Goal: Check status

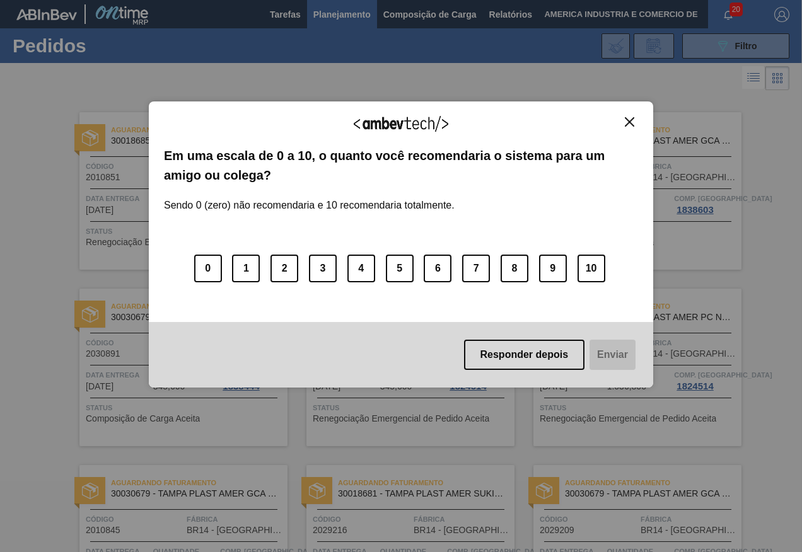
scroll to position [647, 0]
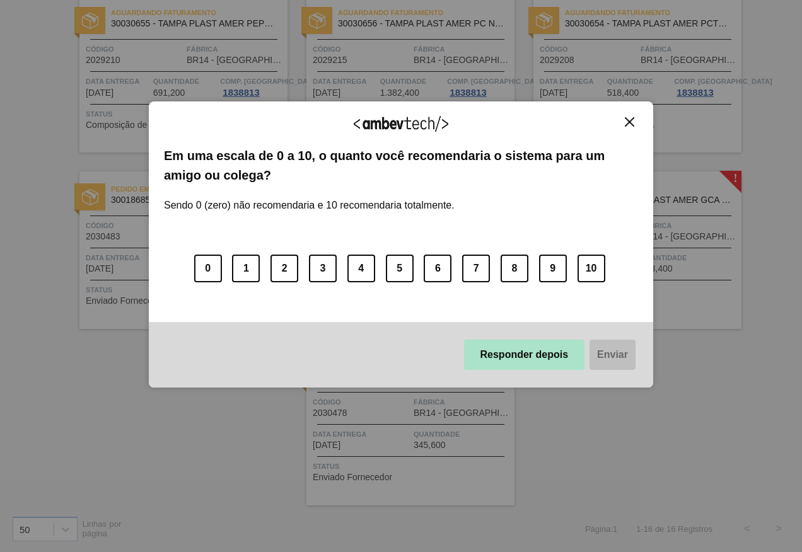
click at [521, 362] on button "Responder depois" at bounding box center [524, 355] width 121 height 30
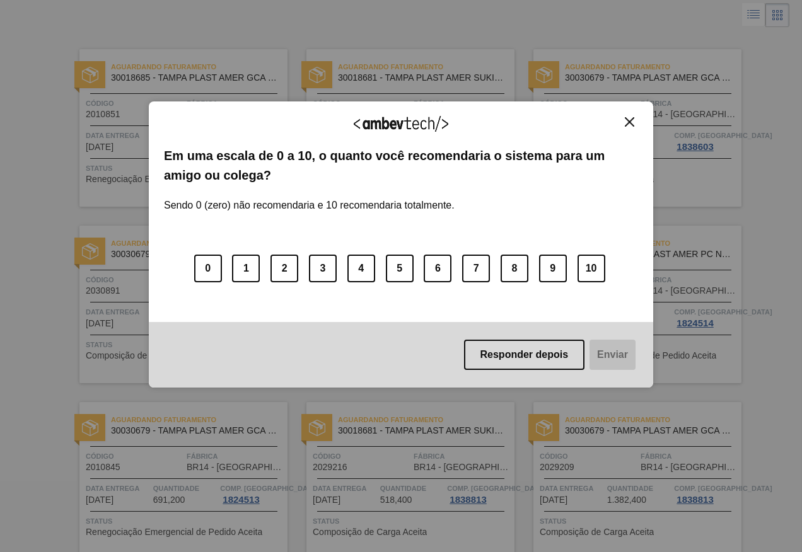
scroll to position [0, 0]
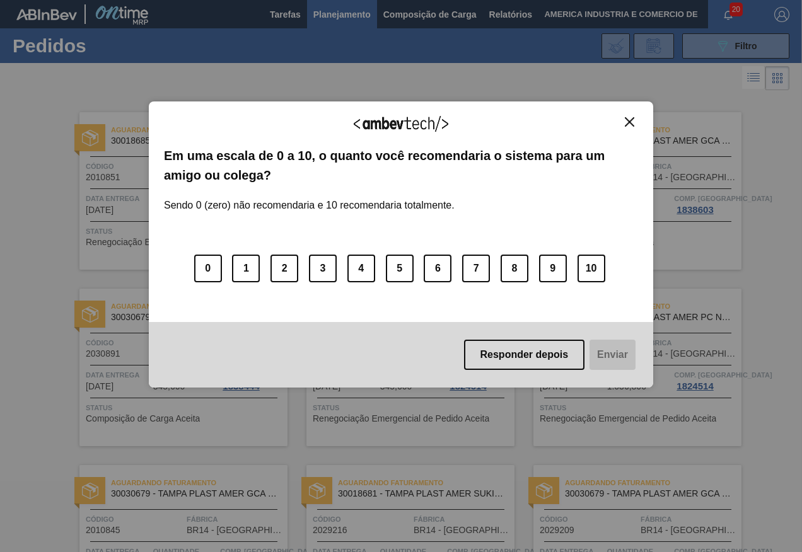
drag, startPoint x: 517, startPoint y: 350, endPoint x: 506, endPoint y: 350, distance: 10.7
click at [517, 350] on button "Responder depois" at bounding box center [524, 355] width 121 height 30
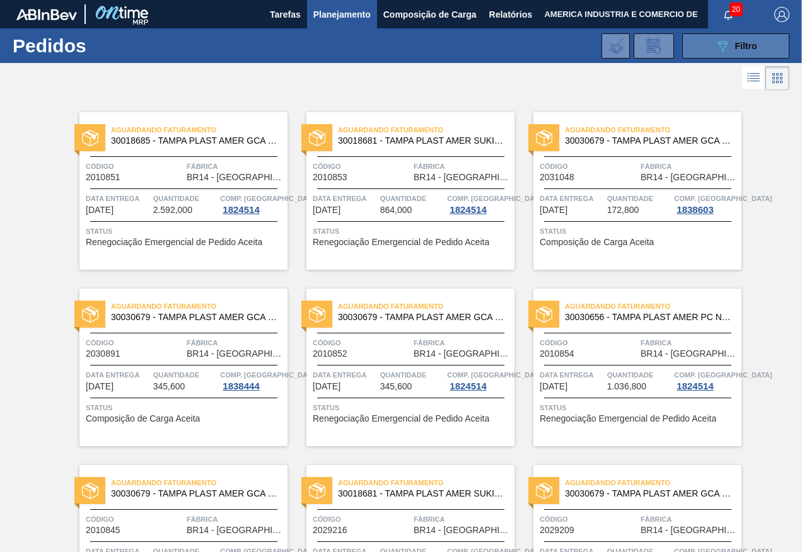
click at [758, 43] on button "089F7B8B-B2A5-4AFE-B5C0-19BA573D28AC Filtro" at bounding box center [735, 45] width 107 height 25
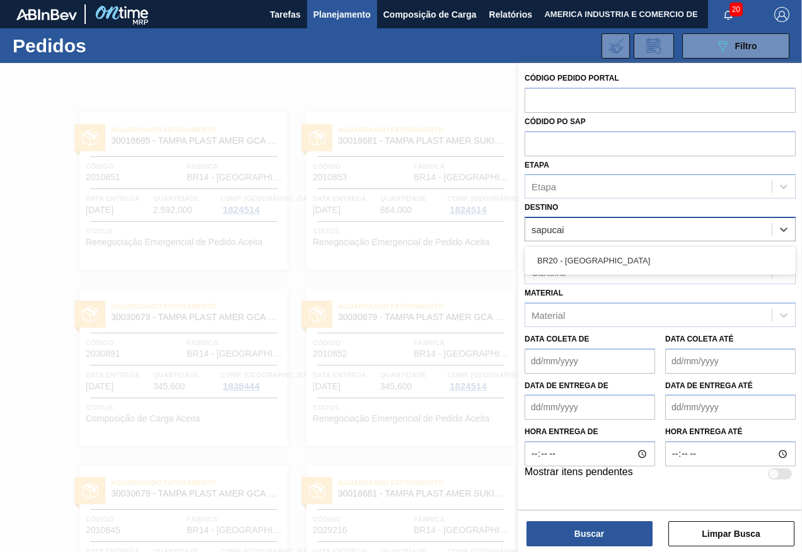
type input "sapucaia"
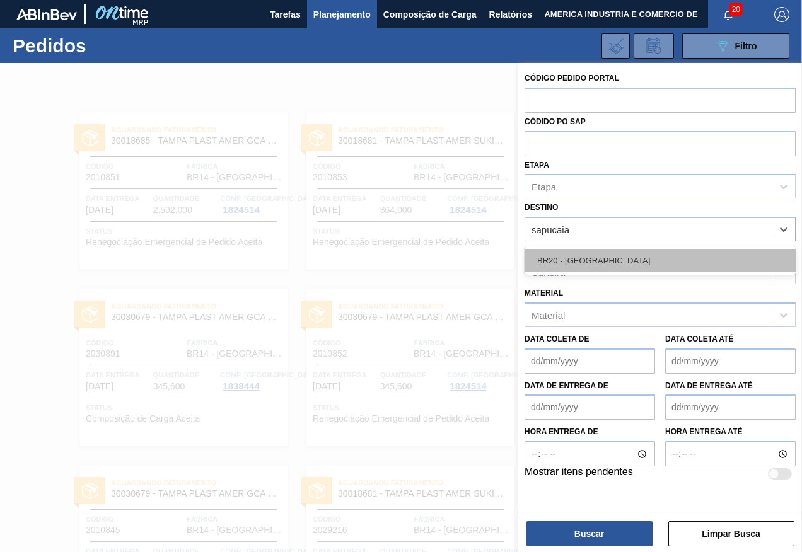
click at [701, 250] on div "BR20 - [GEOGRAPHIC_DATA]" at bounding box center [659, 260] width 271 height 23
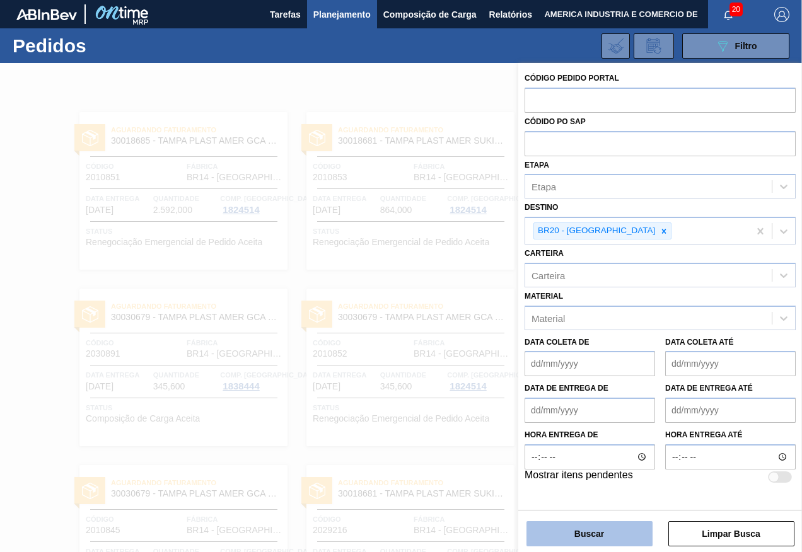
click at [560, 533] on button "Buscar" at bounding box center [589, 533] width 126 height 25
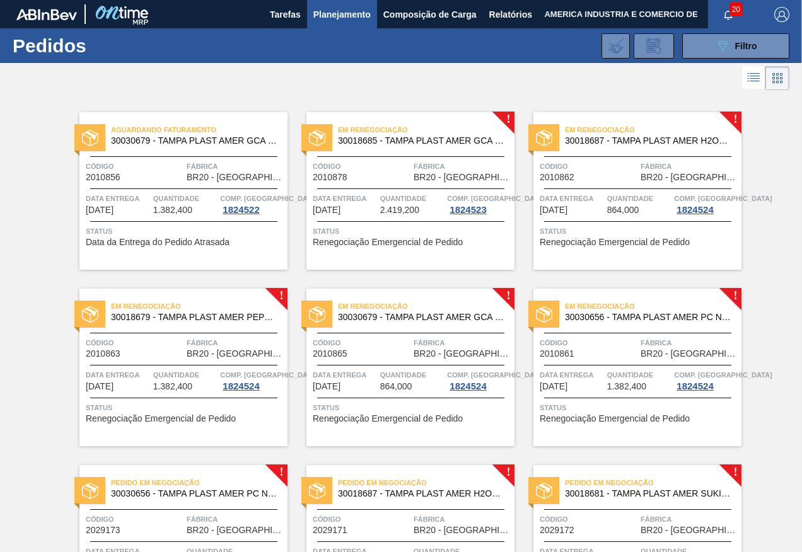
click at [608, 245] on span "Renegociação Emergencial de Pedido" at bounding box center [615, 242] width 150 height 9
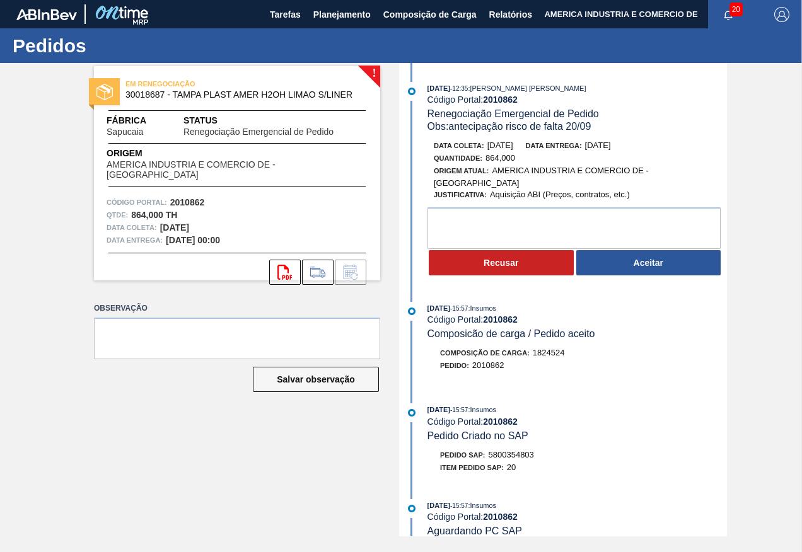
click at [326, 507] on div "! EM RENEGOCIAÇÃO 30018687 - TAMPA PLAST AMER H2OH LIMAO S/LINER Fábrica Sapuca…" at bounding box center [227, 299] width 305 height 473
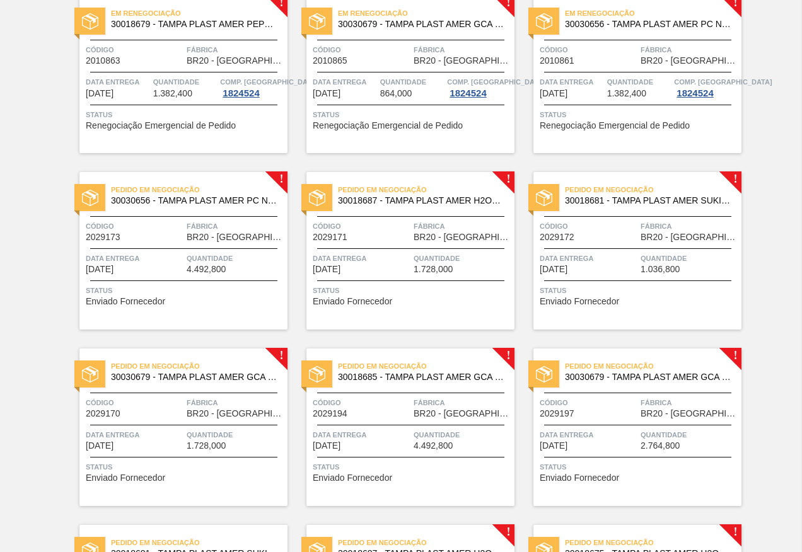
scroll to position [315, 0]
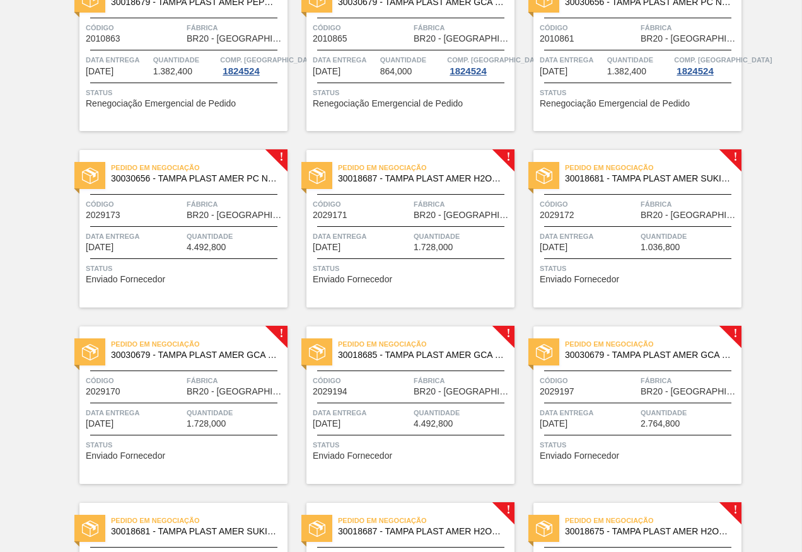
click at [451, 269] on span "Status" at bounding box center [412, 268] width 199 height 13
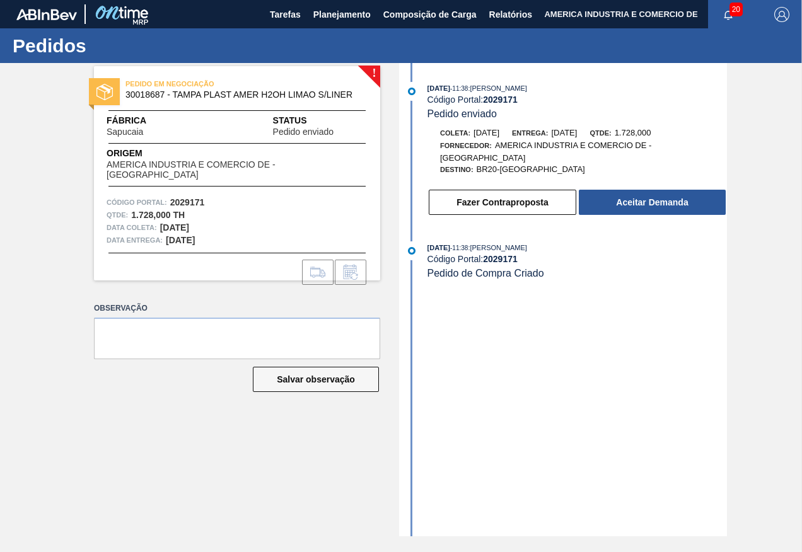
drag, startPoint x: 413, startPoint y: 492, endPoint x: 410, endPoint y: 497, distance: 6.8
click at [413, 492] on div "[DATE] 11:38 : [PERSON_NAME] Código Portal: 2029171 Pedido enviado [PERSON_NAME…" at bounding box center [564, 299] width 325 height 473
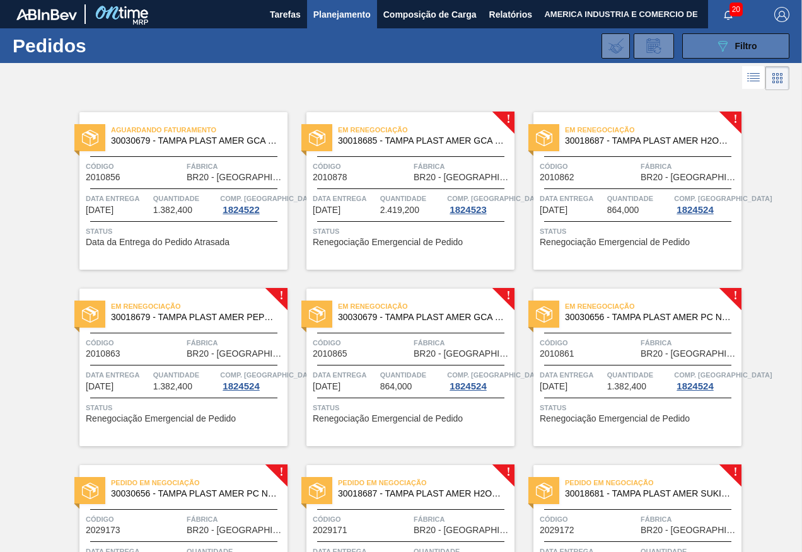
click at [703, 51] on button "089F7B8B-B2A5-4AFE-B5C0-19BA573D28AC Filtro" at bounding box center [735, 45] width 107 height 25
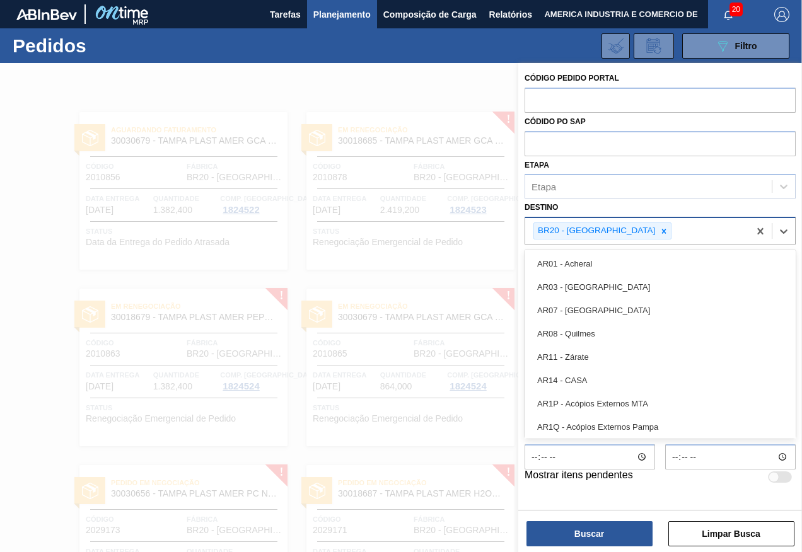
click at [629, 229] on div "BR20 - [GEOGRAPHIC_DATA]" at bounding box center [637, 231] width 224 height 26
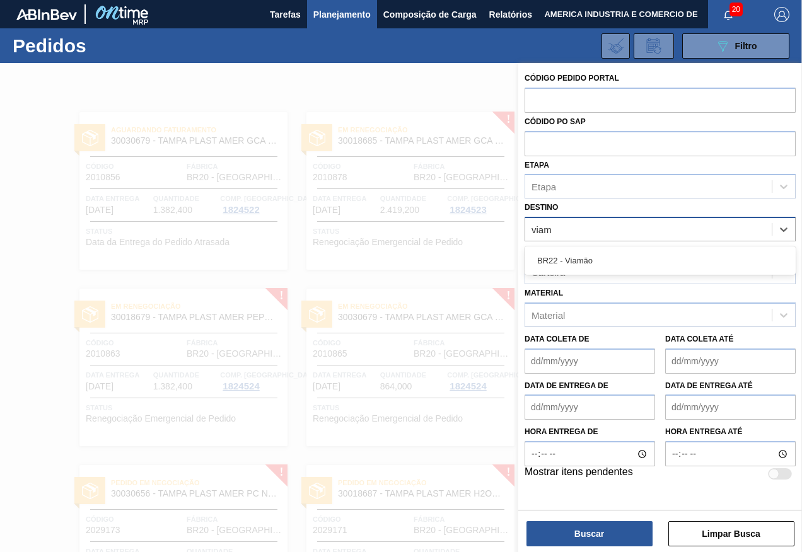
type input "via"
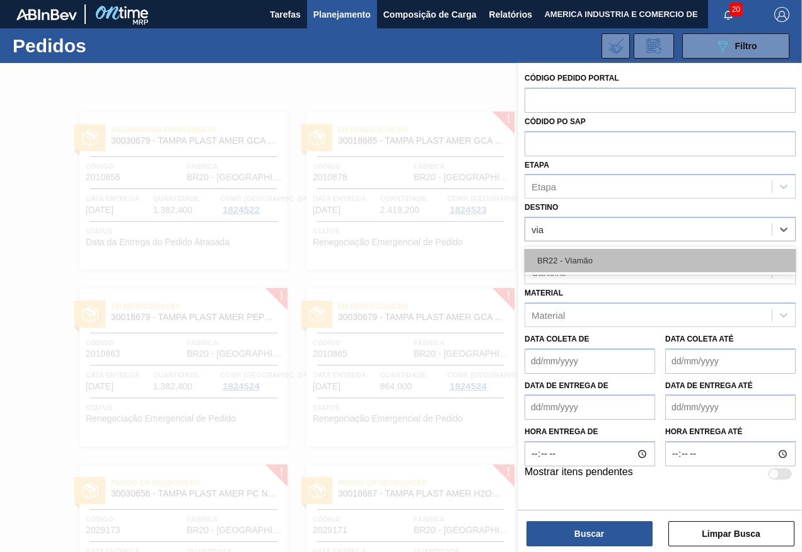
click at [659, 259] on div "BR22 - Viamão" at bounding box center [659, 260] width 271 height 23
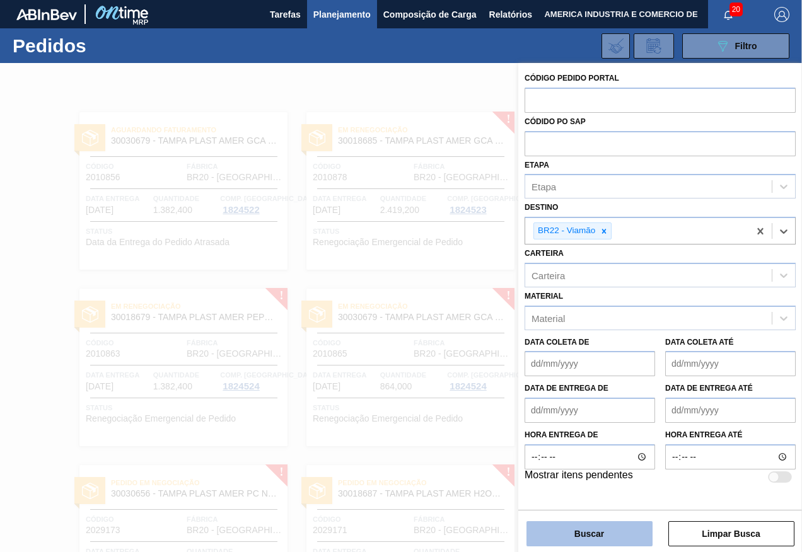
click at [572, 533] on button "Buscar" at bounding box center [589, 533] width 126 height 25
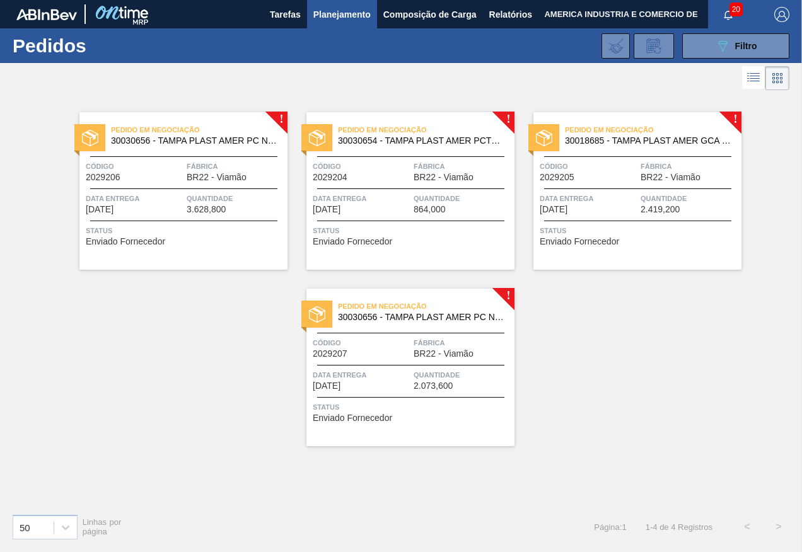
click at [173, 231] on span "Status" at bounding box center [185, 230] width 199 height 13
click at [738, 46] on span "Filtro" at bounding box center [746, 46] width 22 height 10
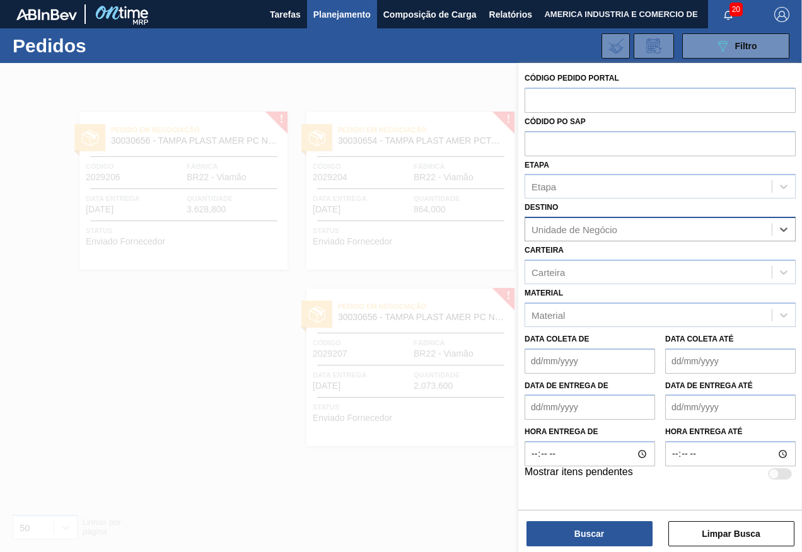
click at [643, 231] on div "Unidade de Negócio" at bounding box center [648, 230] width 246 height 18
type input "curitibana"
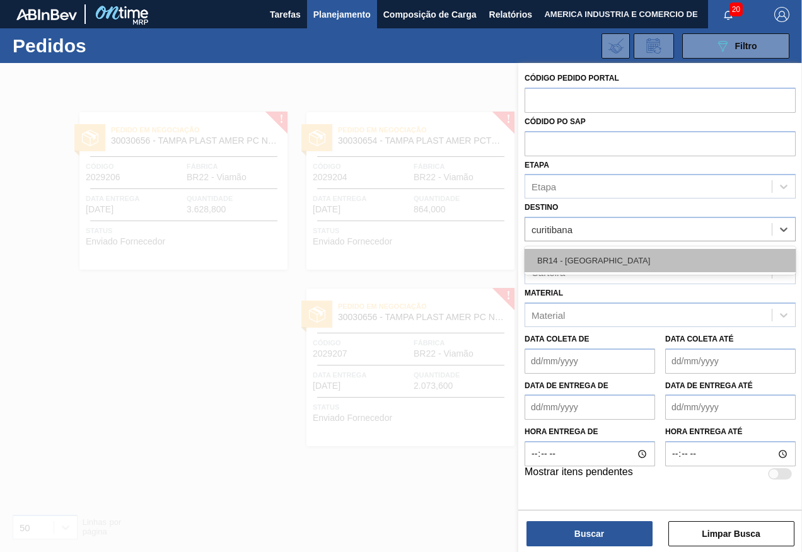
click at [610, 253] on div "BR14 - [GEOGRAPHIC_DATA]" at bounding box center [659, 260] width 271 height 23
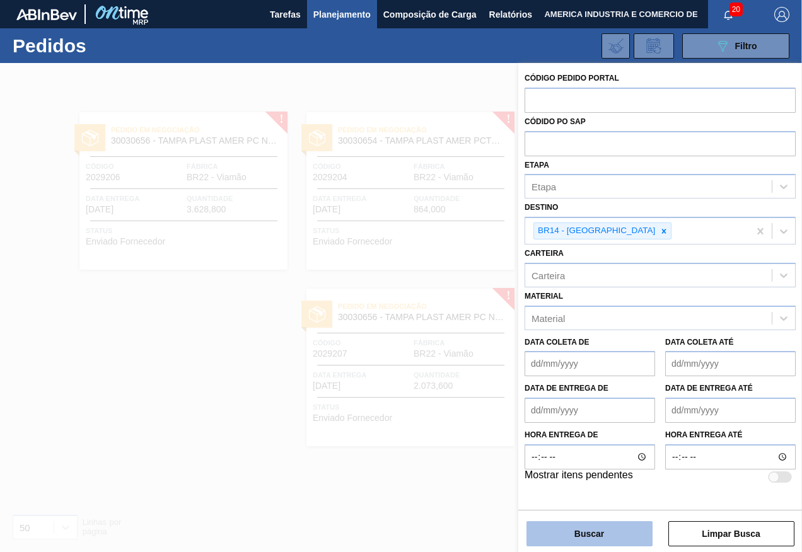
click at [599, 538] on button "Buscar" at bounding box center [589, 533] width 126 height 25
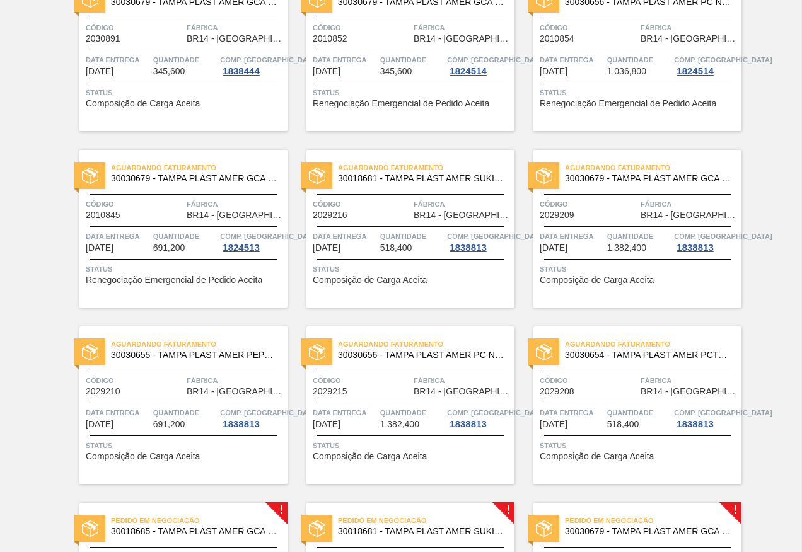
scroll to position [378, 0]
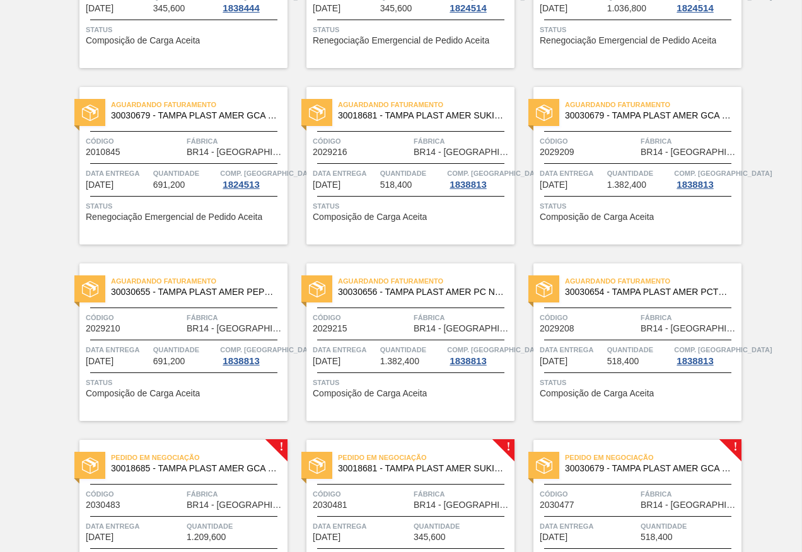
click at [599, 176] on span "Data entrega" at bounding box center [572, 173] width 64 height 13
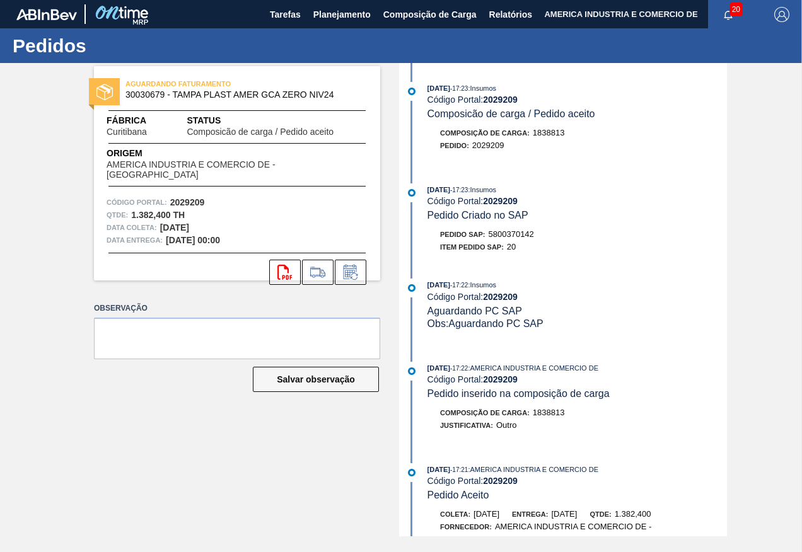
click at [342, 439] on div "AGUARDANDO FATURAMENTO 30030679 - TAMPA PLAST AMER GCA ZERO NIV24 Fábrica [GEOG…" at bounding box center [227, 299] width 305 height 473
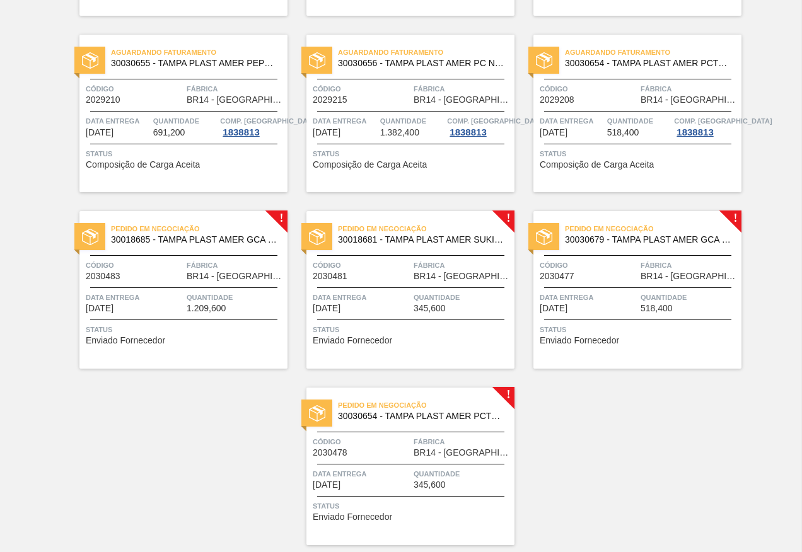
scroll to position [647, 0]
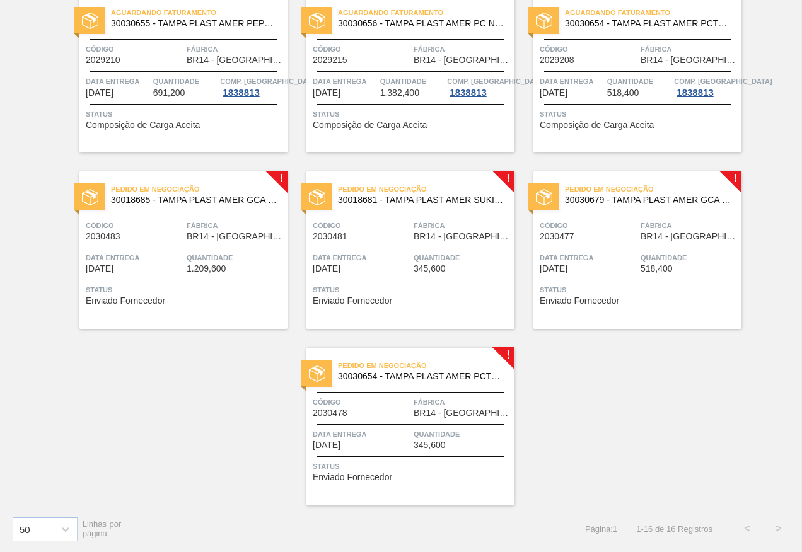
click at [170, 274] on div "Pedido em Negociação 30018685 - TAMPA PLAST AMER GCA S/LINER Código 2030483 Fáb…" at bounding box center [183, 250] width 208 height 158
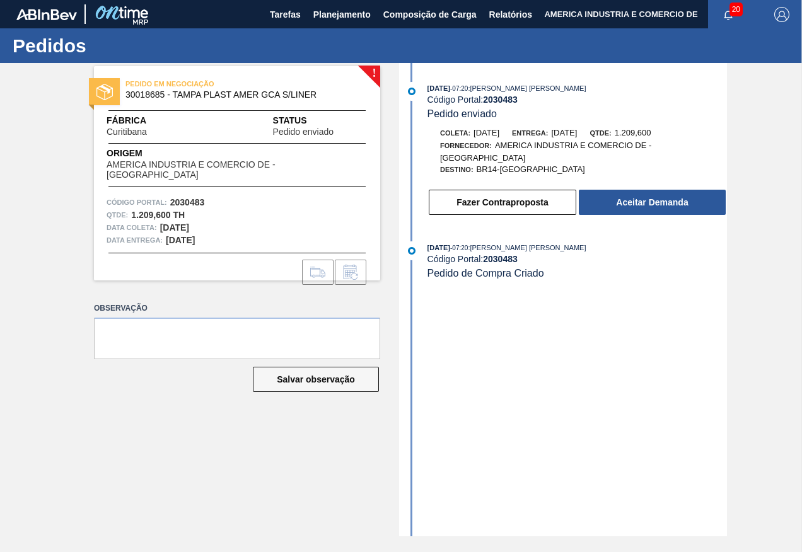
click at [19, 228] on div "! PEDIDO EM NEGOCIAÇÃO 30018685 - [GEOGRAPHIC_DATA] PLAST AMER GCA S/LINER Fábr…" at bounding box center [401, 299] width 802 height 473
click at [464, 356] on div "[DATE] 07:20 : [PERSON_NAME] [PERSON_NAME] Código Portal: 2030483 Pedido enviad…" at bounding box center [564, 299] width 325 height 473
